Goal: Find specific page/section: Find specific page/section

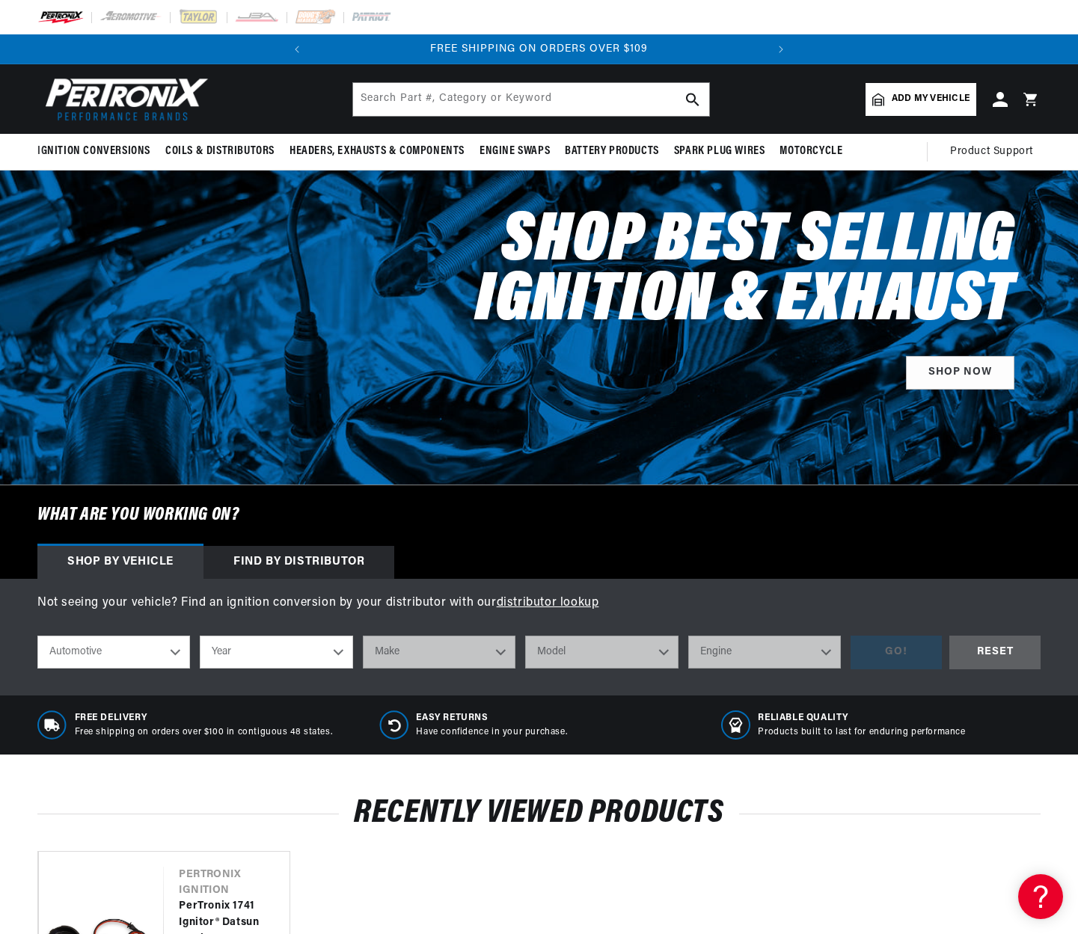
scroll to position [0, 464]
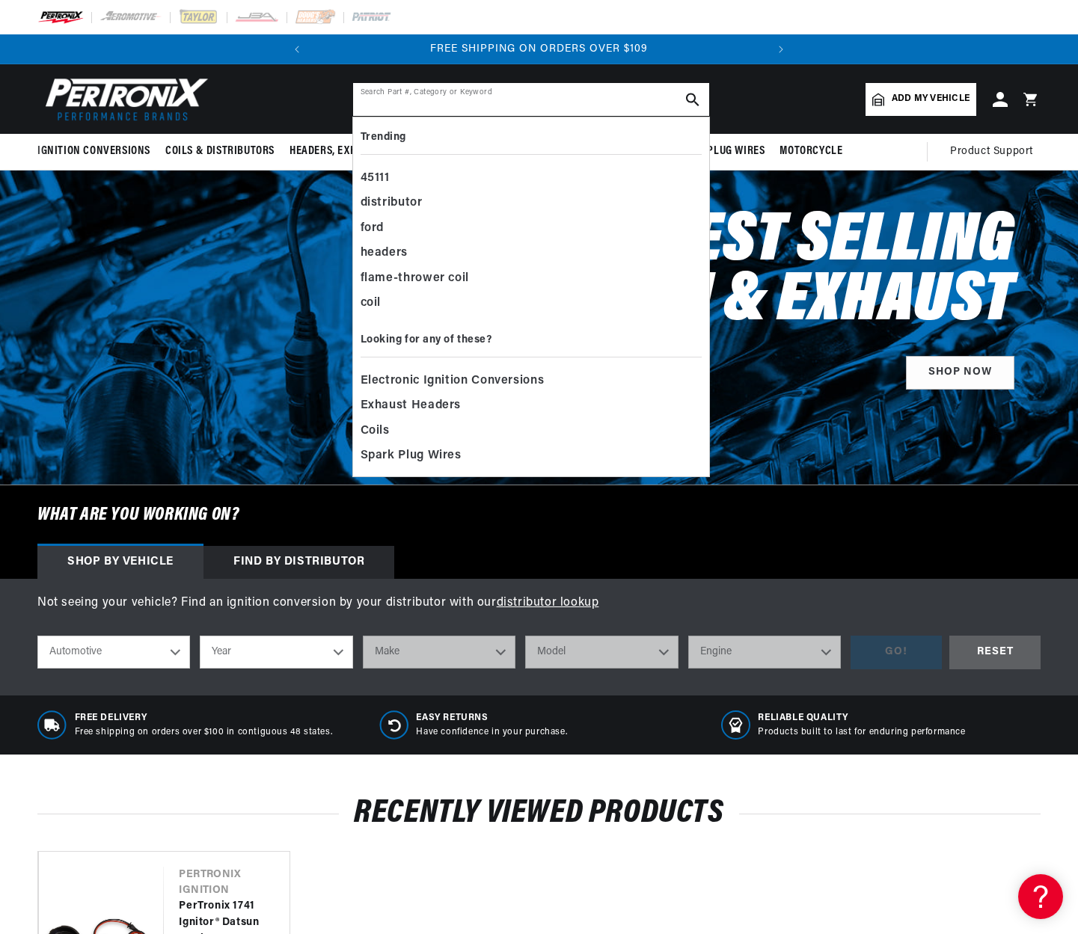
click at [353, 111] on input "text" at bounding box center [531, 99] width 356 height 33
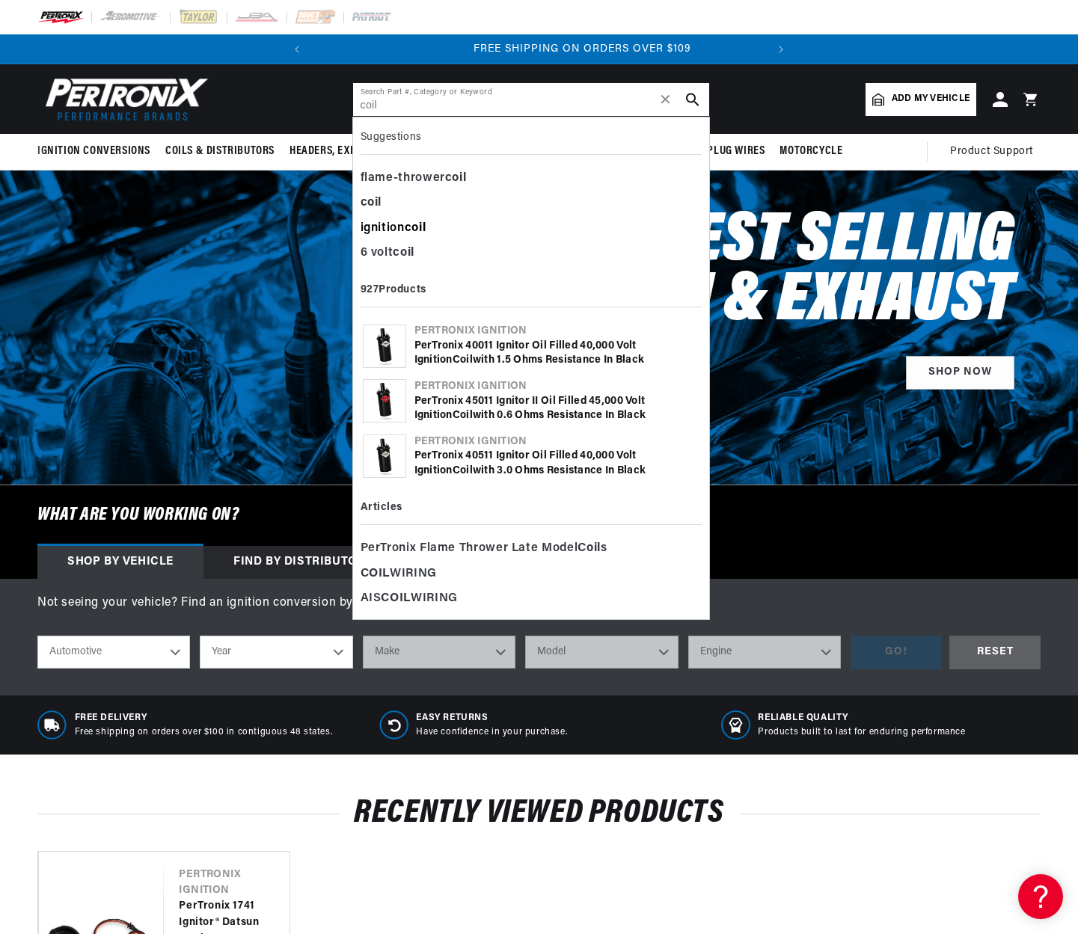
type input "coil"
click at [405, 234] on b "coil" at bounding box center [416, 228] width 22 height 12
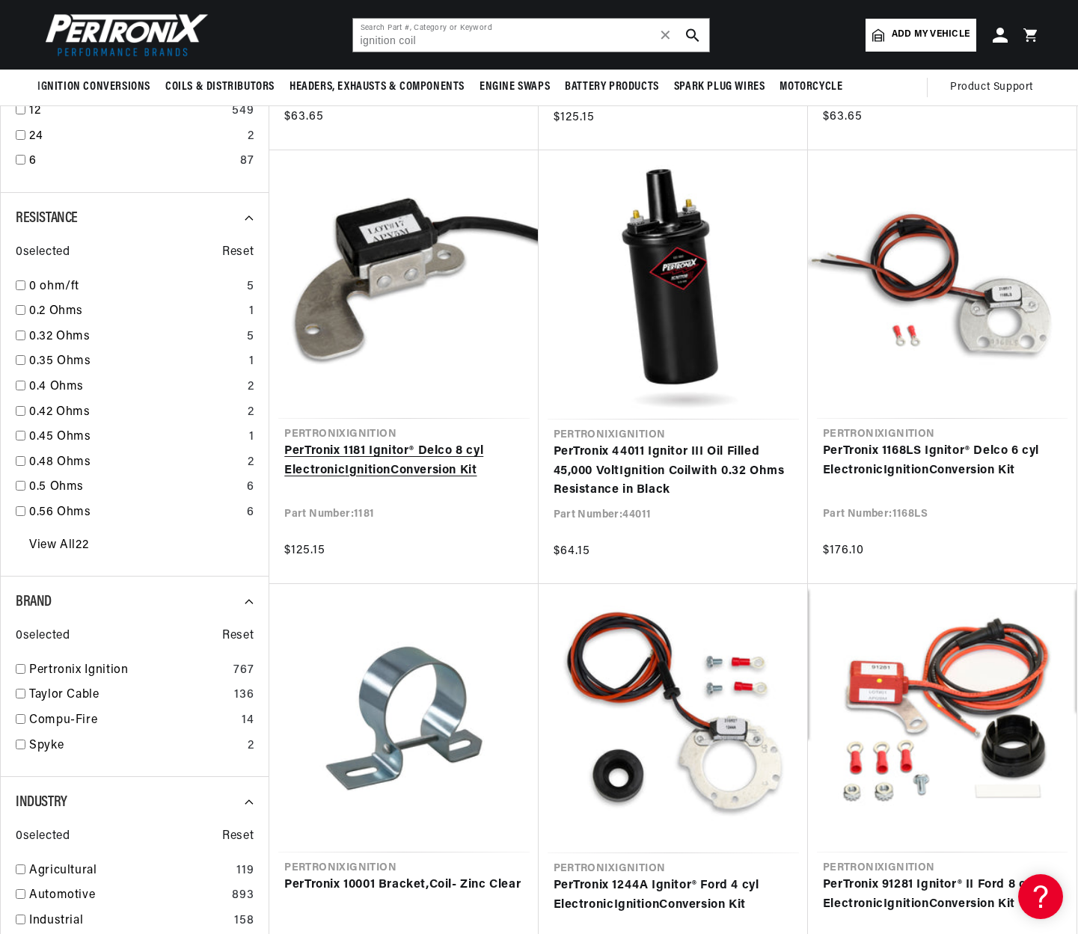
scroll to position [1086, 1]
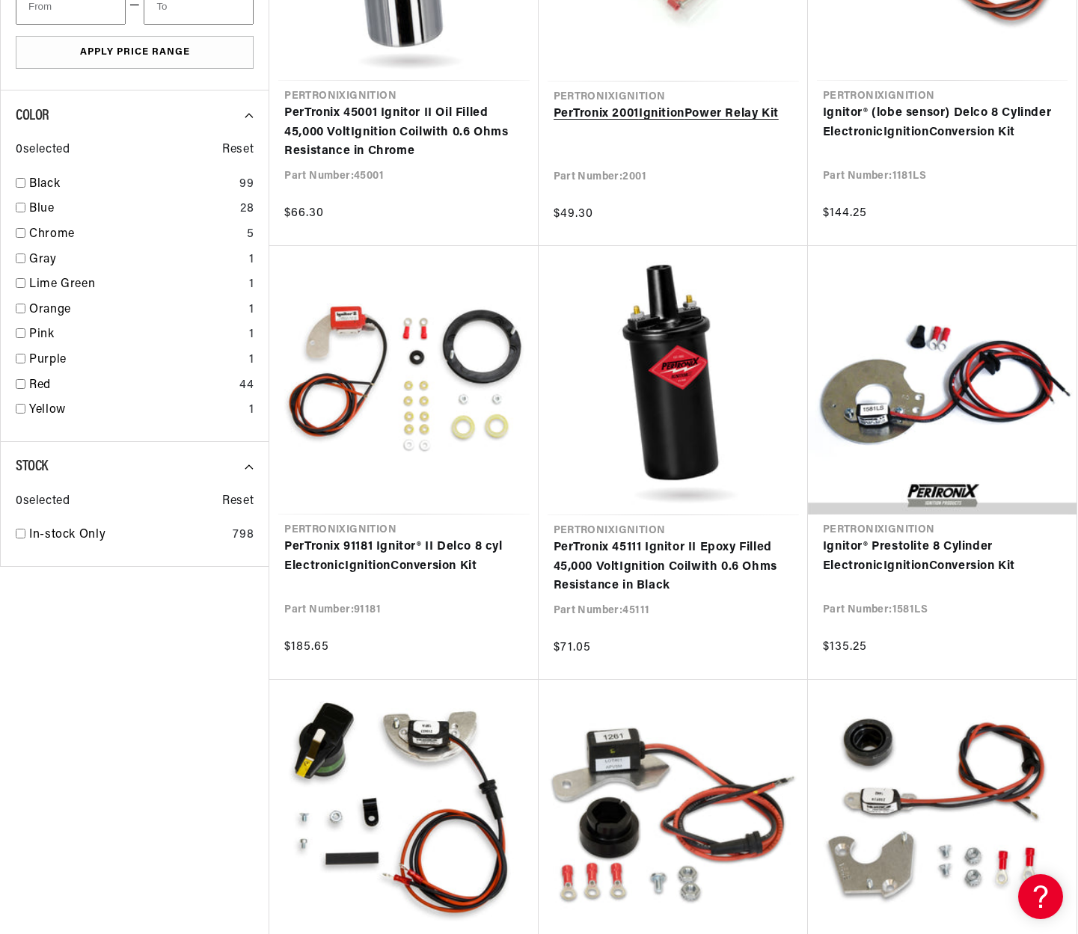
scroll to position [0, 397]
